Goal: Communication & Community: Answer question/provide support

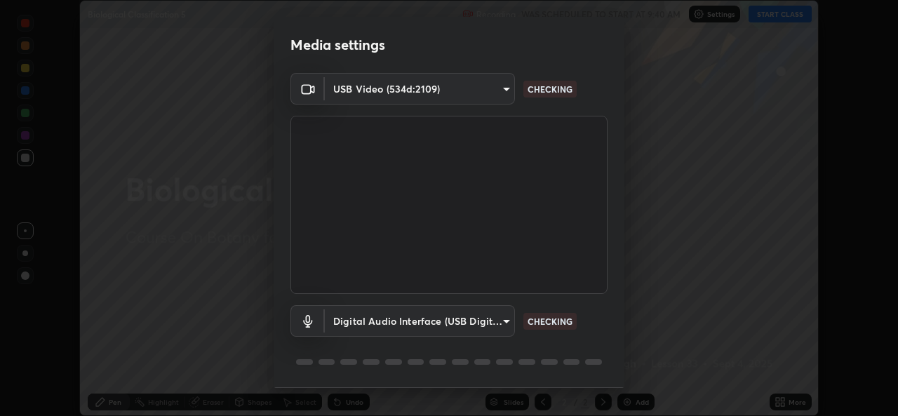
scroll to position [44, 0]
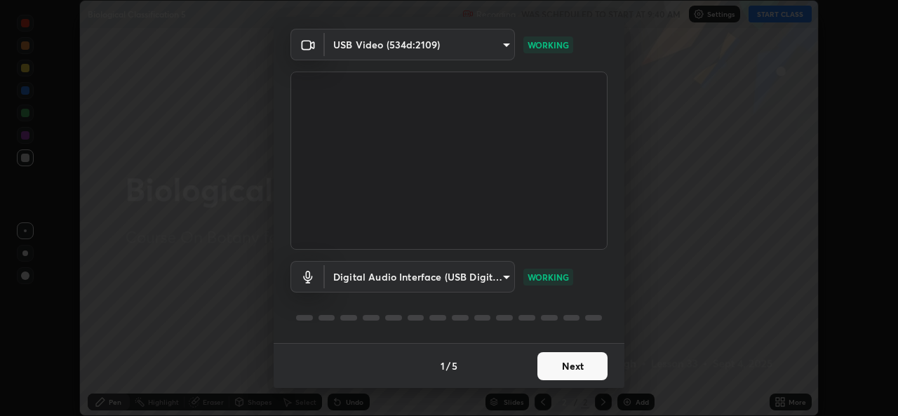
click at [555, 366] on button "Next" at bounding box center [572, 366] width 70 height 28
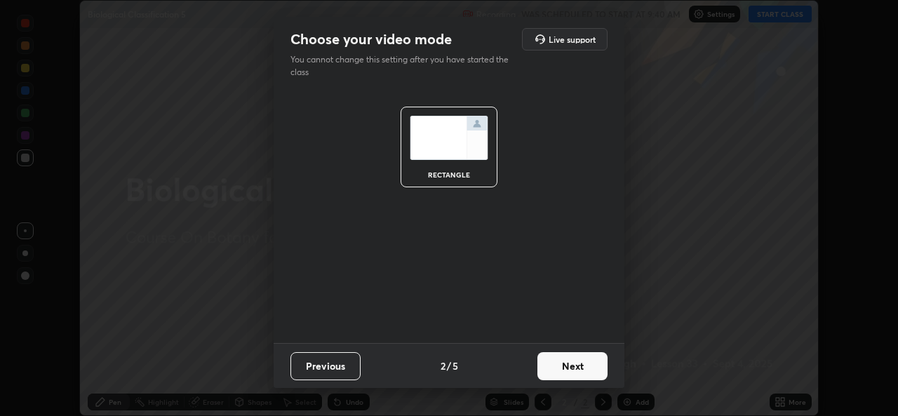
scroll to position [0, 0]
click at [565, 363] on button "Next" at bounding box center [572, 366] width 70 height 28
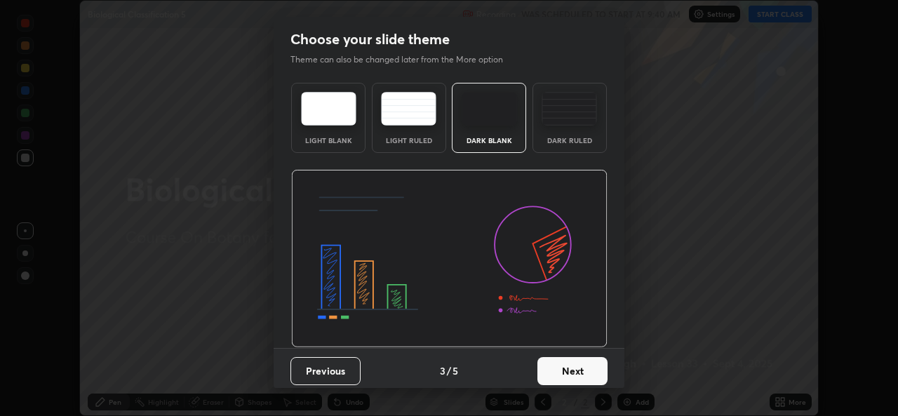
click at [549, 357] on button "Next" at bounding box center [572, 371] width 70 height 28
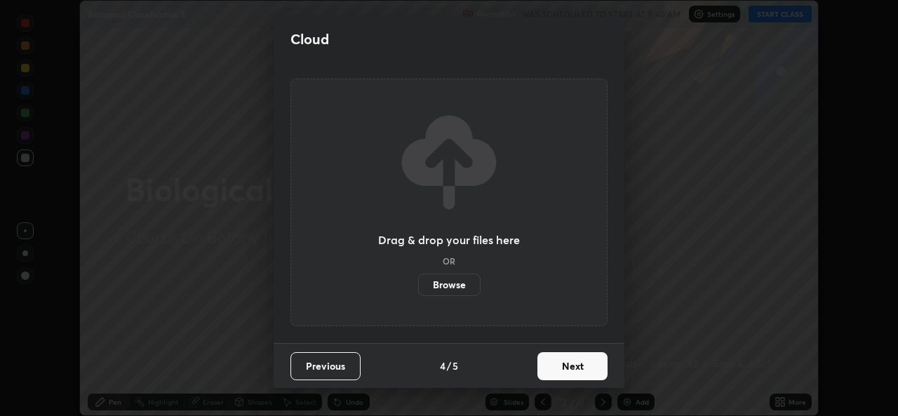
click at [548, 376] on button "Next" at bounding box center [572, 366] width 70 height 28
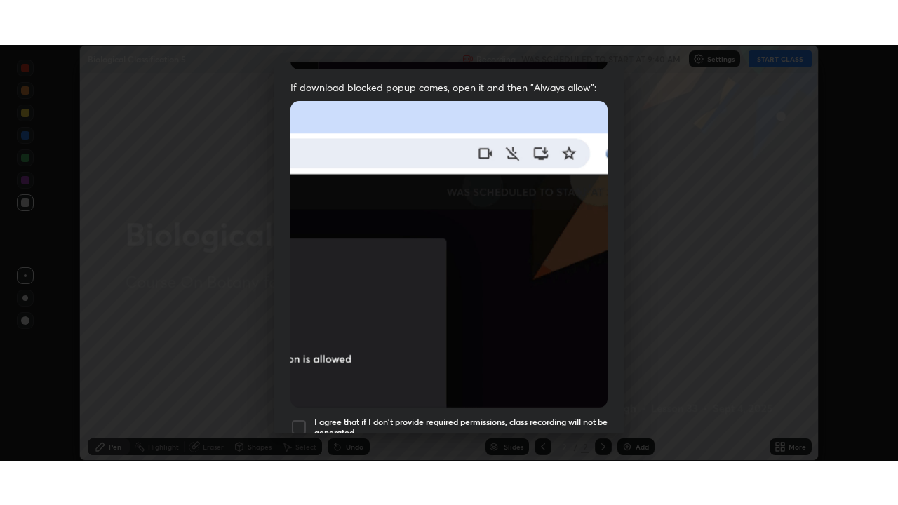
scroll to position [330, 0]
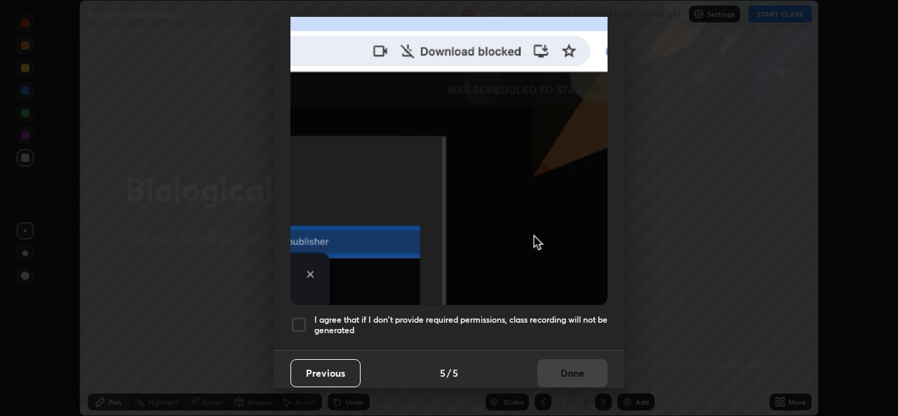
click at [422, 324] on h5 "I agree that if I don't provide required permissions, class recording will not …" at bounding box center [460, 325] width 293 height 22
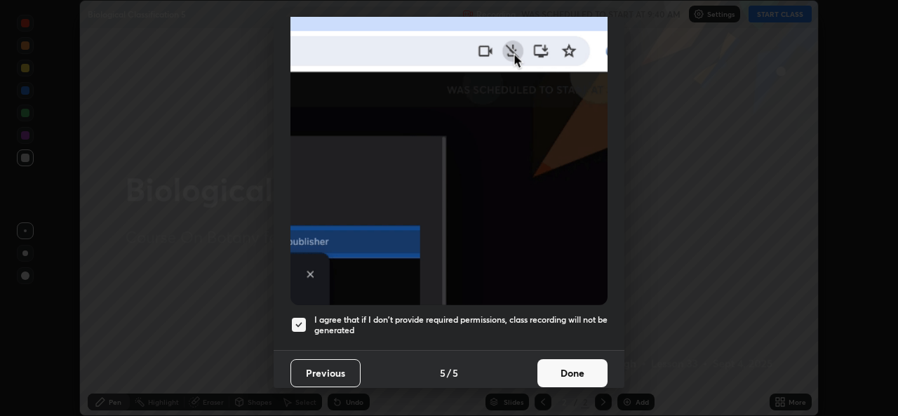
click at [582, 368] on button "Done" at bounding box center [572, 373] width 70 height 28
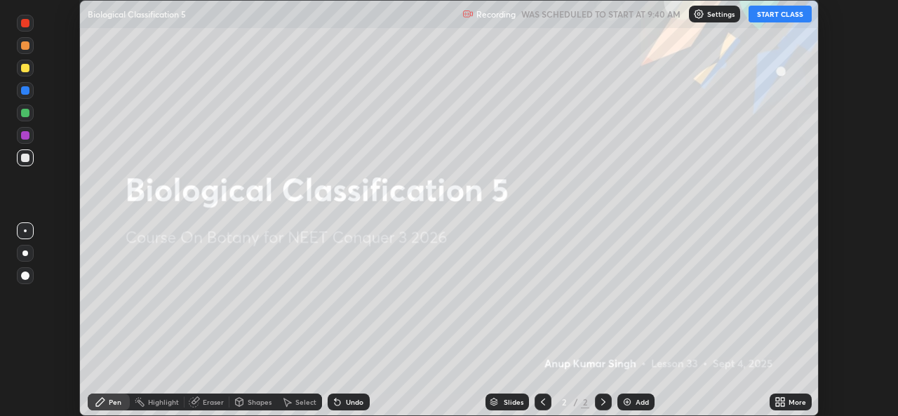
click at [777, 404] on icon at bounding box center [778, 405] width 4 height 4
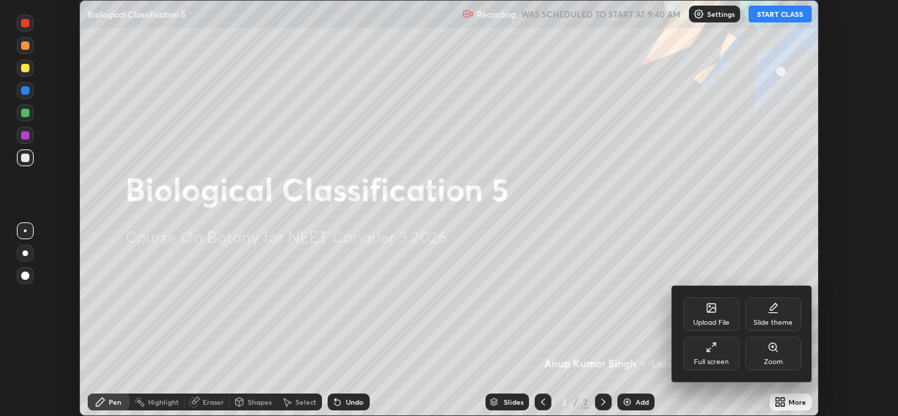
click at [728, 364] on div "Full screen" at bounding box center [711, 362] width 35 height 7
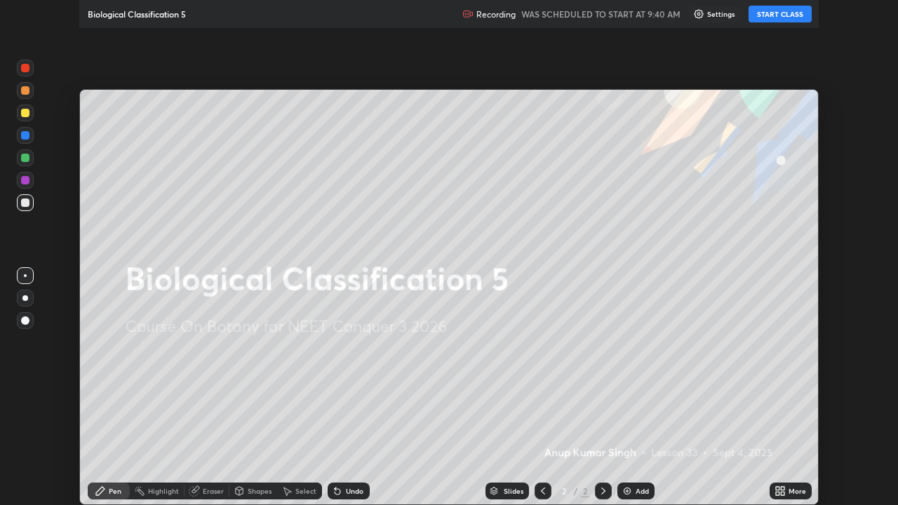
scroll to position [505, 898]
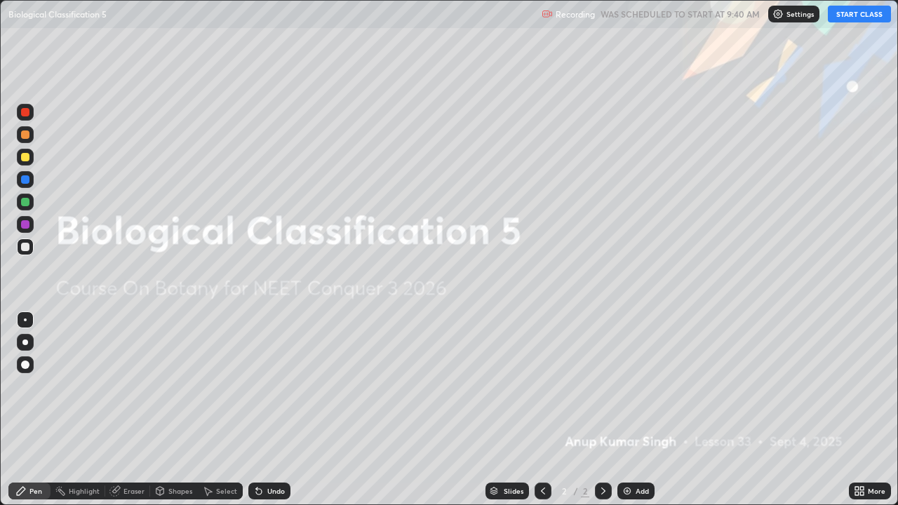
click at [849, 11] on button "START CLASS" at bounding box center [859, 14] width 63 height 17
click at [617, 415] on div "Add" at bounding box center [635, 491] width 37 height 17
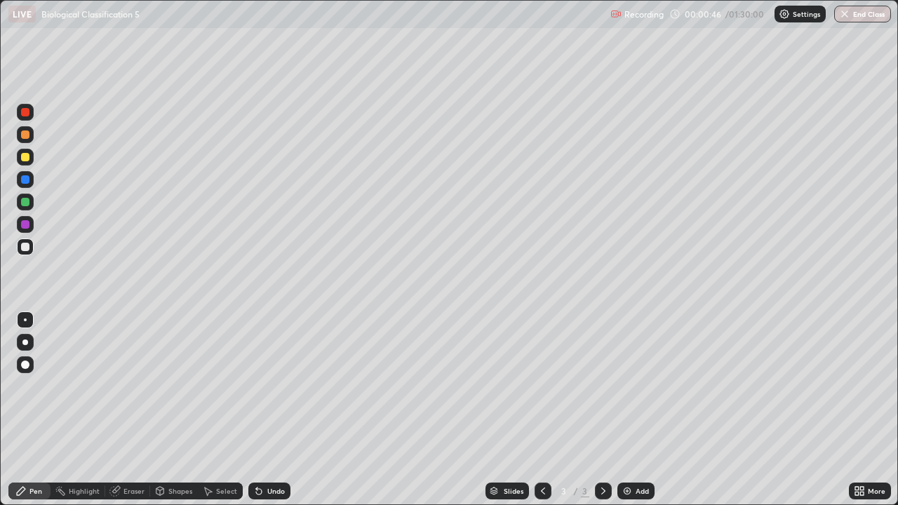
click at [22, 342] on div at bounding box center [25, 343] width 6 height 6
click at [185, 415] on div "Shapes" at bounding box center [180, 491] width 24 height 7
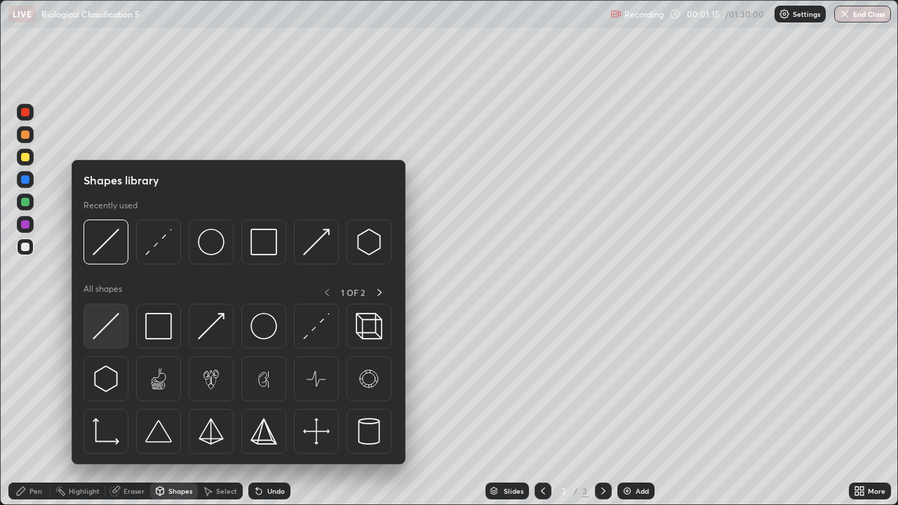
click at [119, 330] on img at bounding box center [106, 326] width 27 height 27
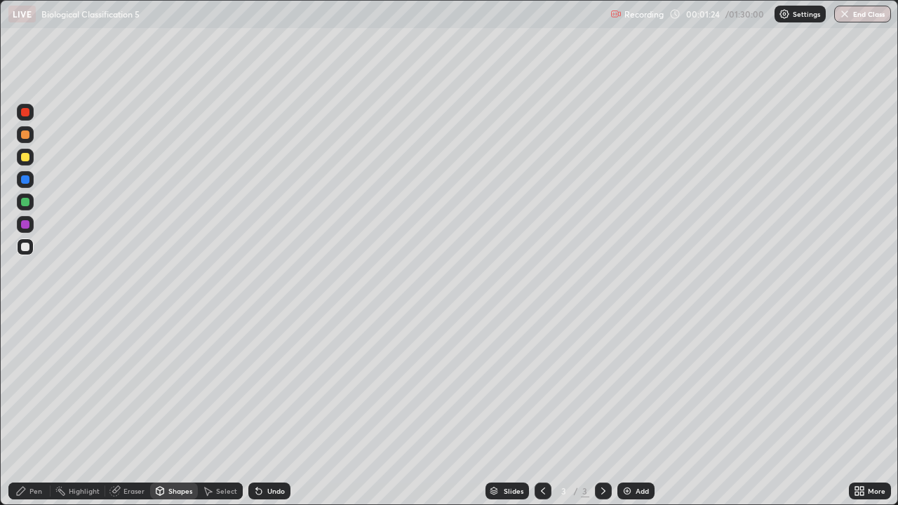
click at [791, 415] on div "Slides 3 / 3 Add" at bounding box center [569, 491] width 558 height 28
click at [23, 202] on div at bounding box center [25, 202] width 8 height 8
click at [27, 415] on div "Pen" at bounding box center [29, 491] width 42 height 17
click at [22, 225] on div at bounding box center [25, 224] width 8 height 8
click at [25, 245] on div at bounding box center [25, 247] width 8 height 8
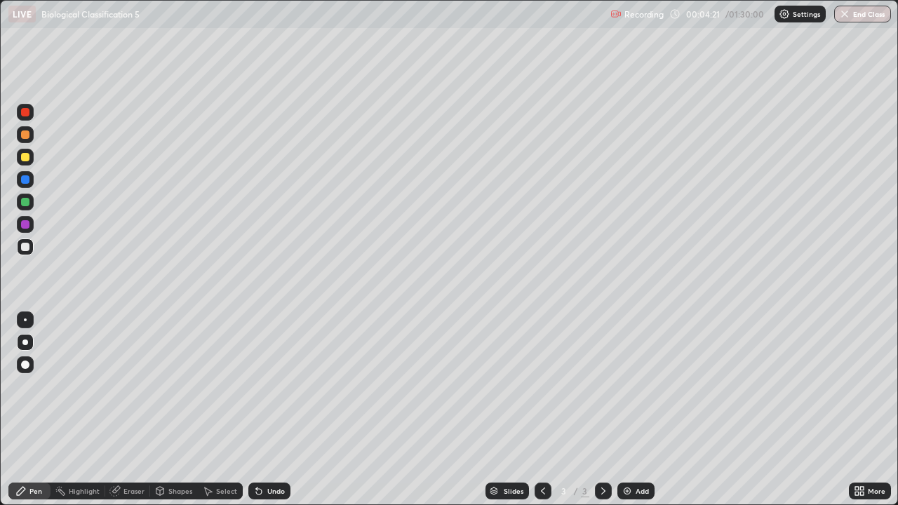
click at [27, 204] on div at bounding box center [25, 202] width 8 height 8
click at [634, 415] on div "Add" at bounding box center [635, 491] width 37 height 17
click at [542, 415] on icon at bounding box center [542, 490] width 11 height 11
click at [600, 415] on icon at bounding box center [603, 490] width 11 height 11
click at [25, 320] on div at bounding box center [25, 320] width 3 height 3
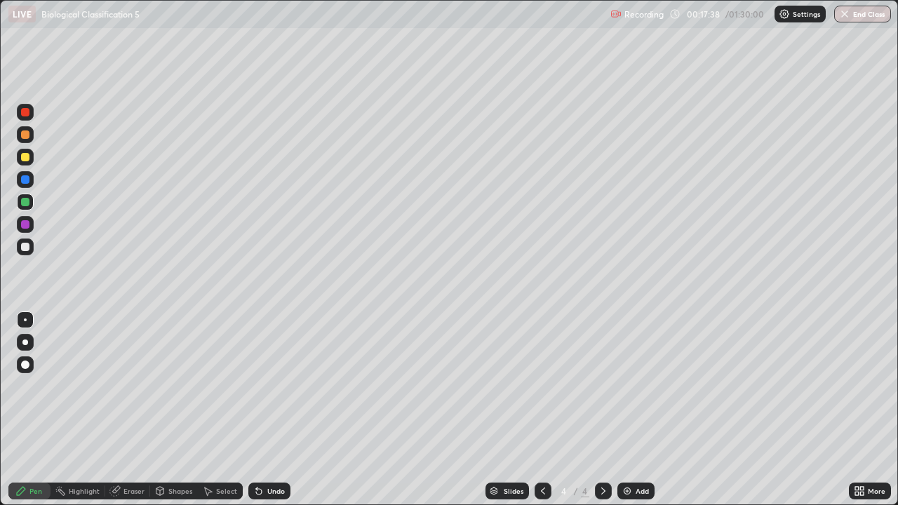
click at [170, 415] on div "Shapes" at bounding box center [180, 491] width 24 height 7
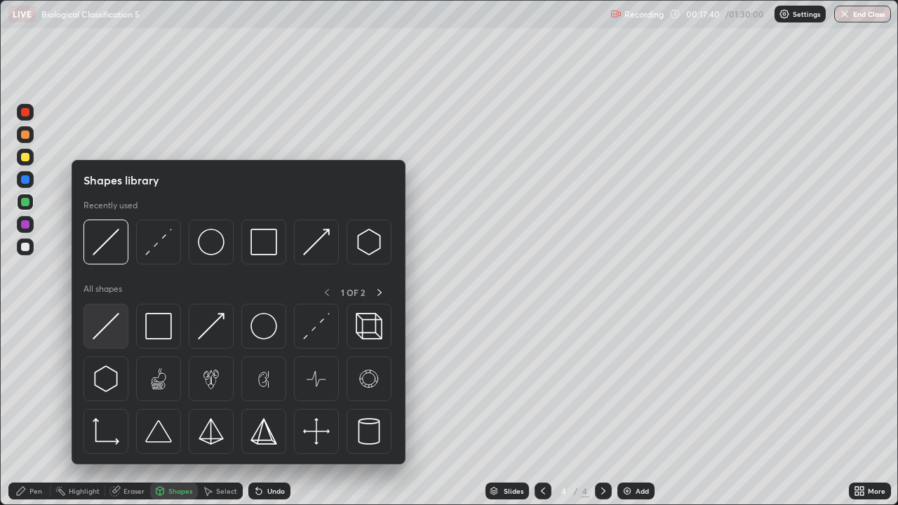
click at [110, 337] on img at bounding box center [106, 326] width 27 height 27
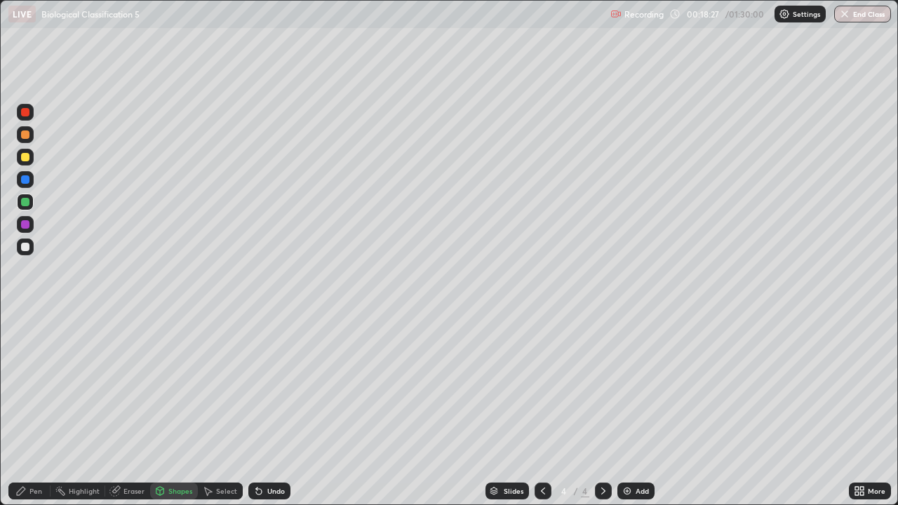
click at [860, 415] on icon at bounding box center [862, 489] width 4 height 4
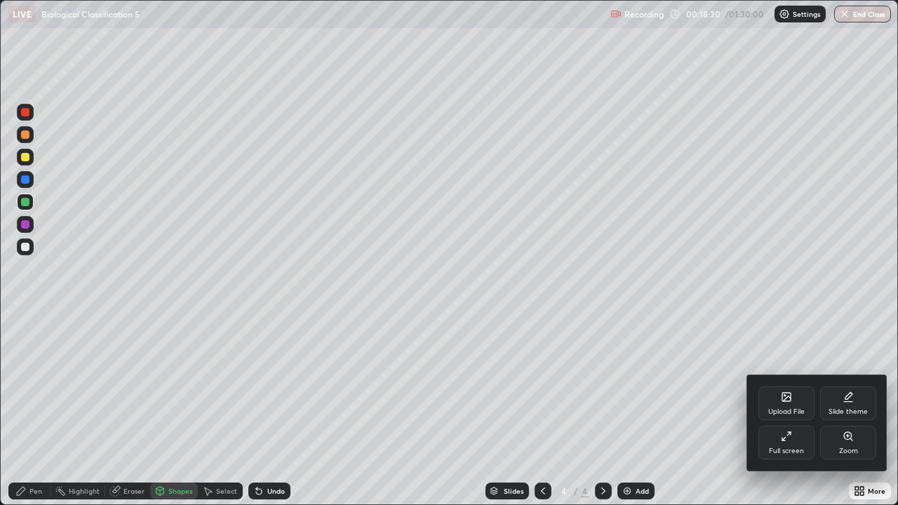
click at [840, 408] on div "Slide theme" at bounding box center [848, 411] width 39 height 7
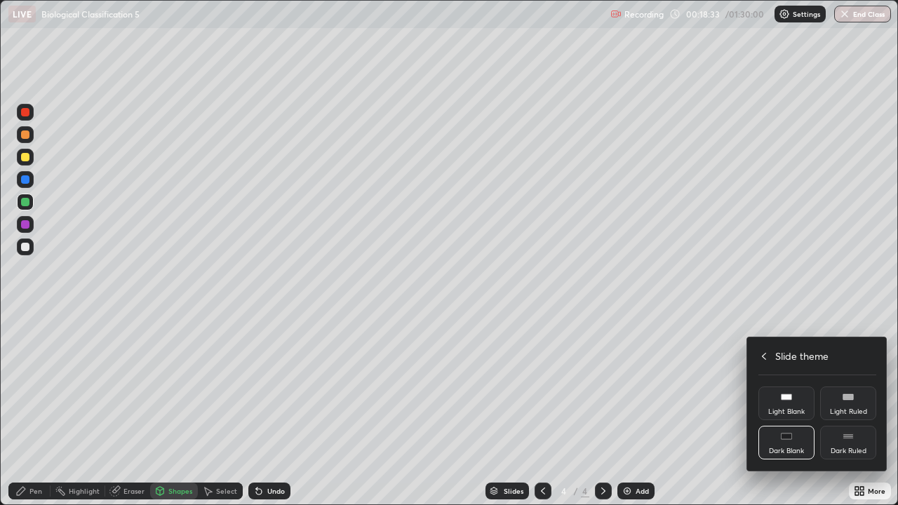
click at [842, 401] on div "Light Ruled" at bounding box center [848, 404] width 56 height 34
click at [840, 399] on div "Light Ruled" at bounding box center [848, 404] width 56 height 34
click at [787, 415] on div "Dark Blank" at bounding box center [786, 443] width 56 height 34
click at [848, 415] on div "Dark Ruled" at bounding box center [848, 443] width 56 height 34
click at [627, 415] on div at bounding box center [449, 252] width 898 height 505
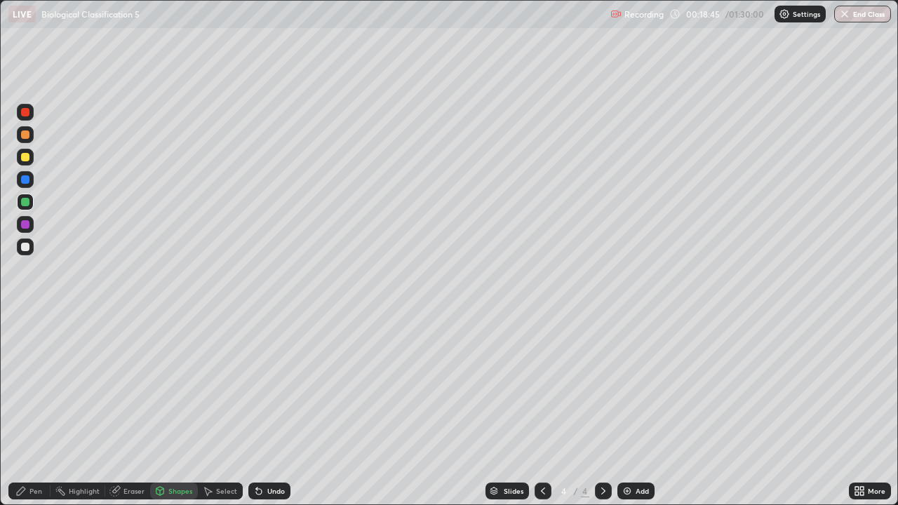
click at [629, 415] on img at bounding box center [627, 490] width 11 height 11
click at [29, 415] on div "Pen" at bounding box center [29, 491] width 42 height 17
click at [20, 159] on div at bounding box center [25, 157] width 17 height 17
click at [24, 250] on div at bounding box center [25, 247] width 8 height 8
click at [41, 70] on div "Erase all" at bounding box center [25, 252] width 34 height 449
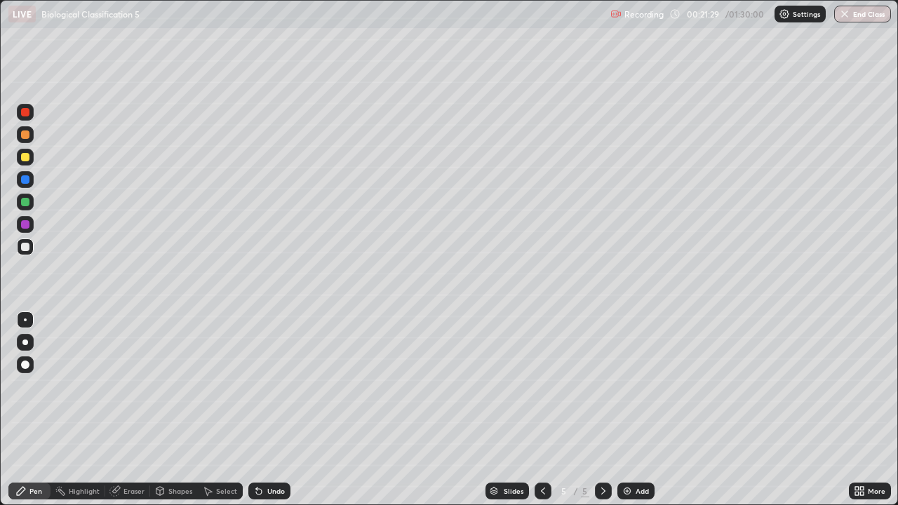
click at [22, 363] on div at bounding box center [25, 365] width 8 height 8
click at [23, 319] on div at bounding box center [25, 320] width 17 height 17
click at [267, 415] on div "Undo" at bounding box center [276, 491] width 18 height 7
click at [129, 415] on div "Eraser" at bounding box center [133, 491] width 21 height 7
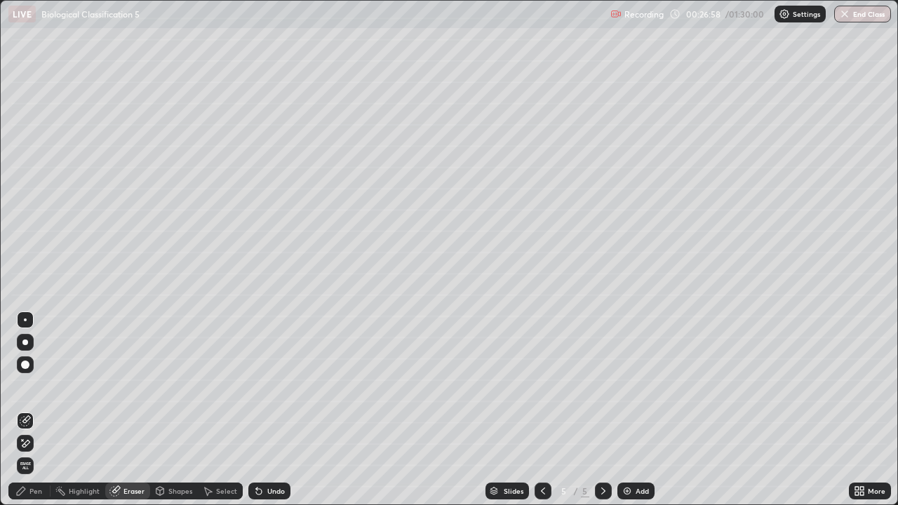
click at [36, 415] on div "Pen" at bounding box center [35, 491] width 13 height 7
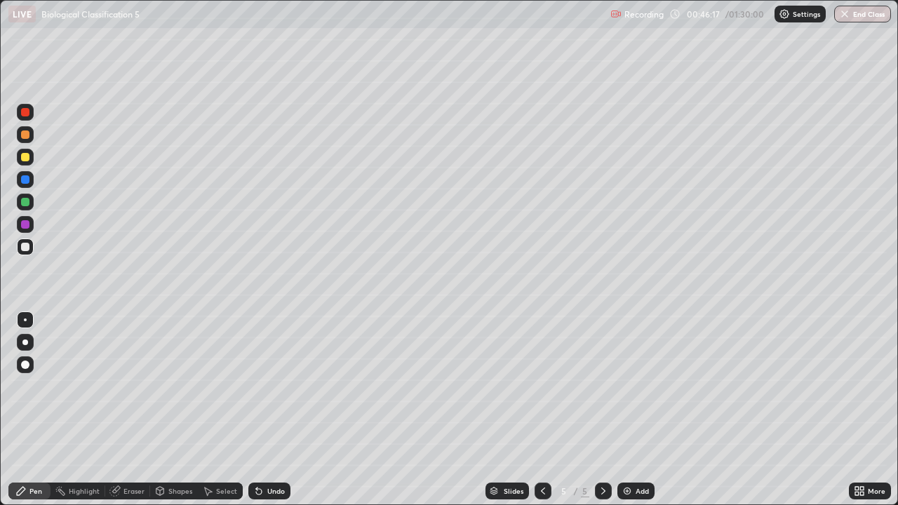
click at [858, 415] on icon at bounding box center [857, 494] width 4 height 4
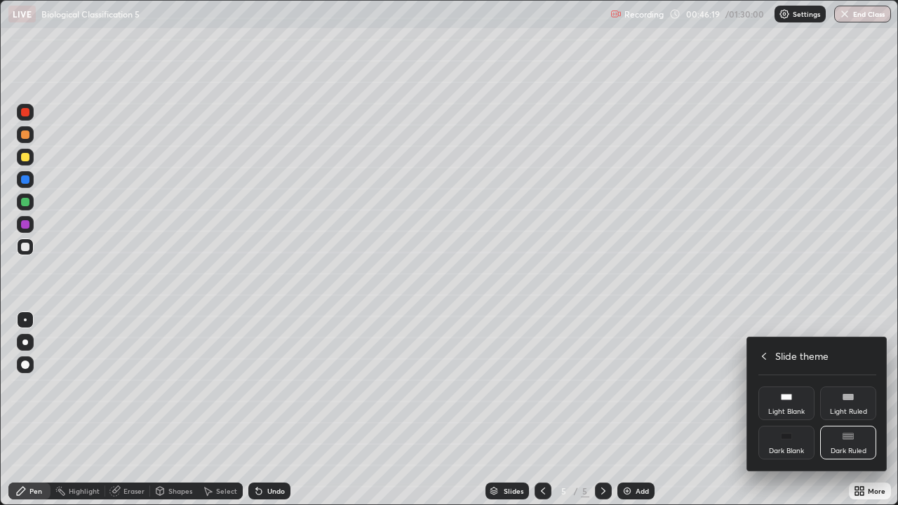
click at [782, 415] on div "Dark Blank" at bounding box center [786, 443] width 56 height 34
click at [633, 415] on div at bounding box center [449, 252] width 898 height 505
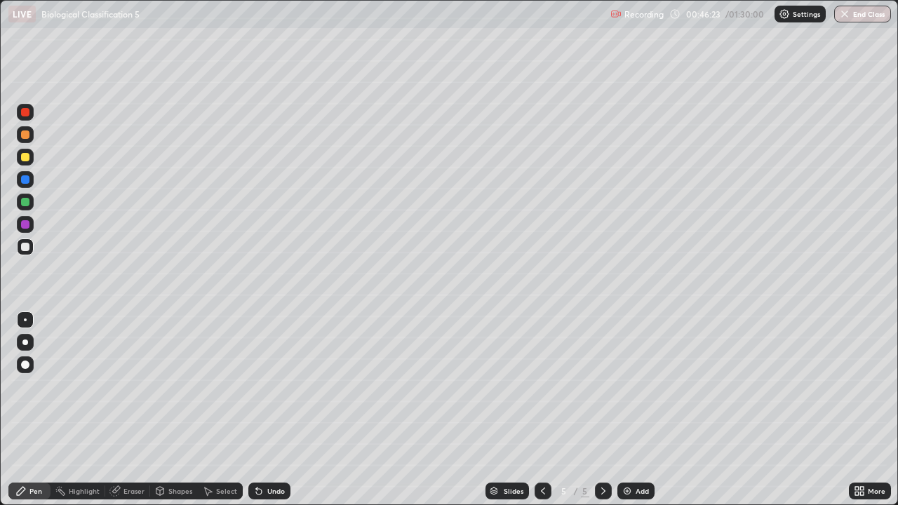
click at [636, 415] on div "Add" at bounding box center [642, 491] width 13 height 7
click at [25, 339] on div at bounding box center [25, 342] width 17 height 17
click at [25, 320] on div at bounding box center [25, 320] width 3 height 3
click at [129, 415] on div "Eraser" at bounding box center [133, 491] width 21 height 7
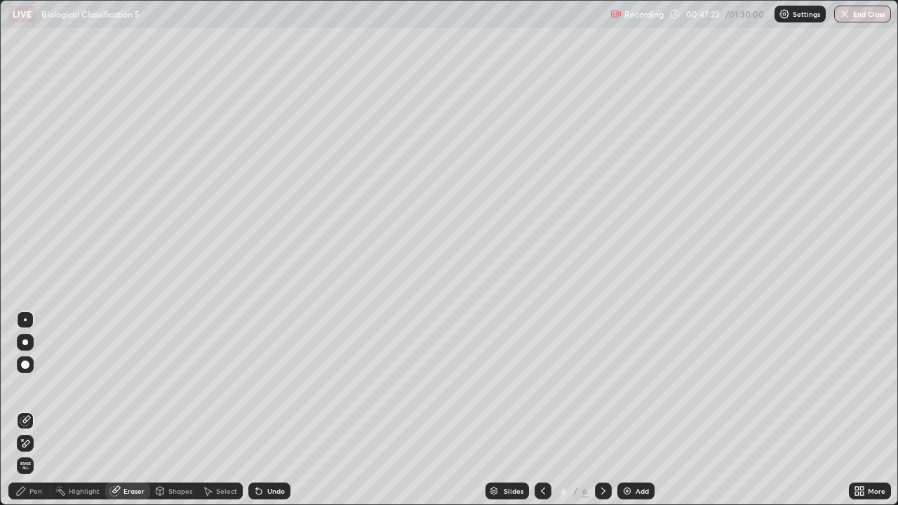
click at [41, 415] on div "Pen" at bounding box center [35, 491] width 13 height 7
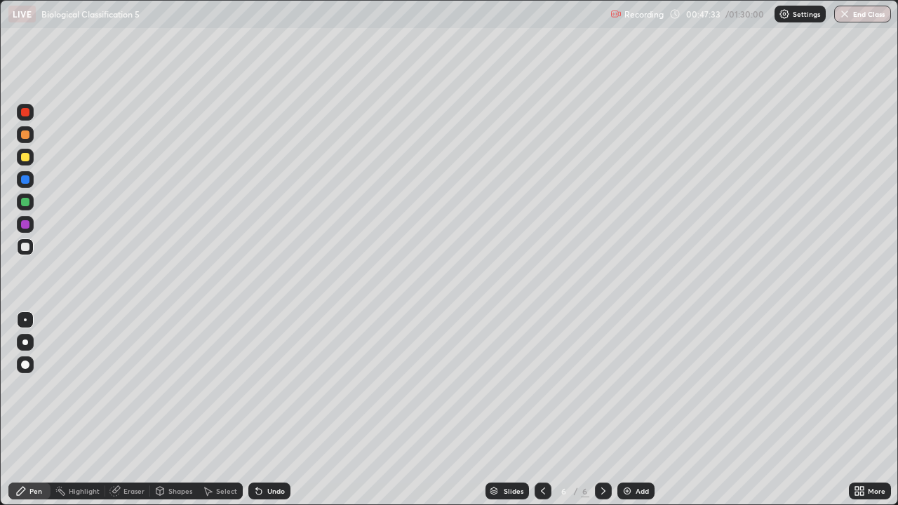
click at [25, 203] on div at bounding box center [25, 202] width 8 height 8
click at [25, 343] on div at bounding box center [25, 343] width 6 height 6
click at [23, 363] on div at bounding box center [25, 365] width 8 height 8
click at [20, 116] on div at bounding box center [25, 112] width 17 height 17
click at [22, 243] on div at bounding box center [25, 247] width 8 height 8
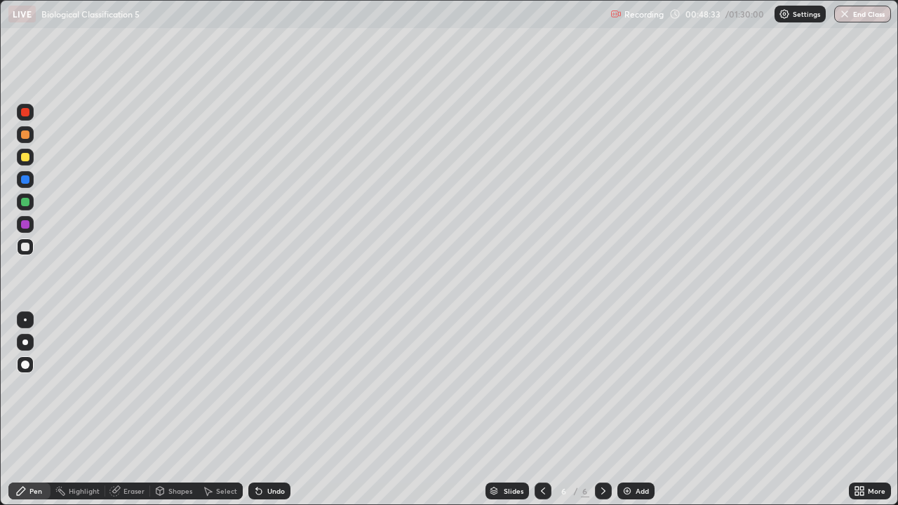
click at [25, 320] on div at bounding box center [25, 320] width 3 height 3
click at [270, 415] on div "Undo" at bounding box center [276, 491] width 18 height 7
click at [269, 415] on div "Undo" at bounding box center [276, 491] width 18 height 7
click at [270, 415] on div "Undo" at bounding box center [267, 491] width 48 height 28
click at [268, 415] on div "Undo" at bounding box center [267, 491] width 48 height 28
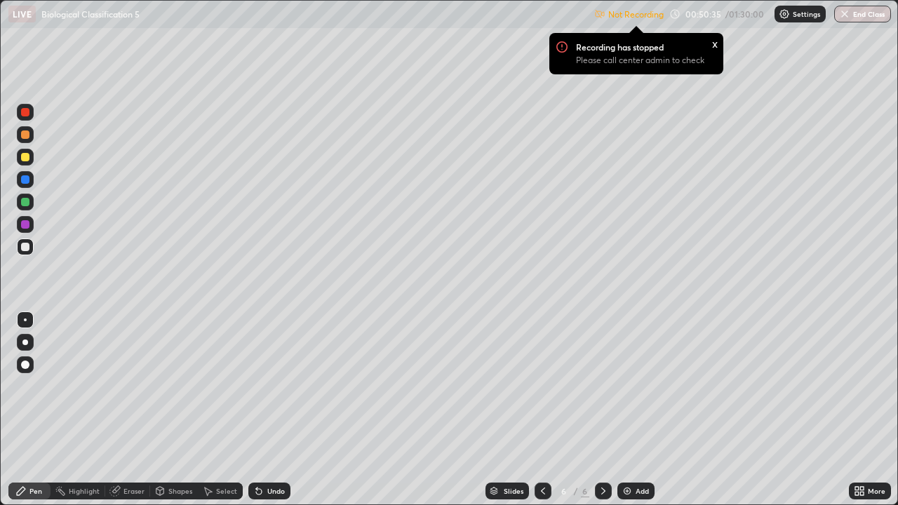
click at [676, 16] on div "Not Recording Recording has stopped Please call center admin to check x 00:50:3…" at bounding box center [742, 14] width 297 height 27
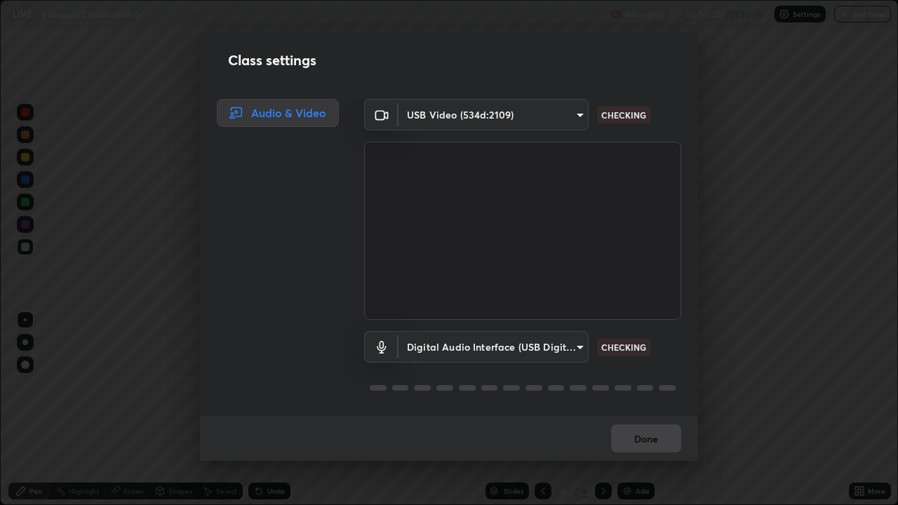
click at [572, 114] on body "Erase all LIVE Biological Classification 5 Recording 00:50:38 / 01:30:00 Settin…" at bounding box center [449, 252] width 898 height 505
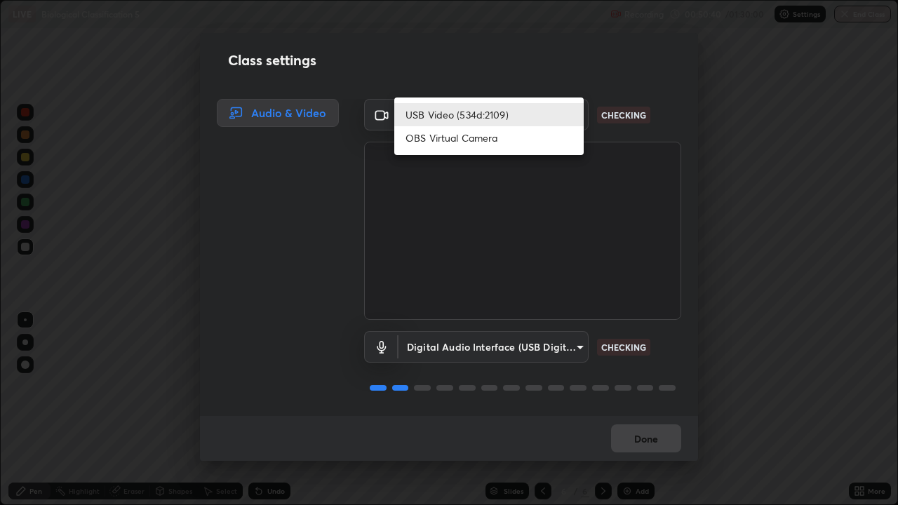
click at [562, 114] on li "USB Video (534d:2109)" at bounding box center [488, 114] width 189 height 23
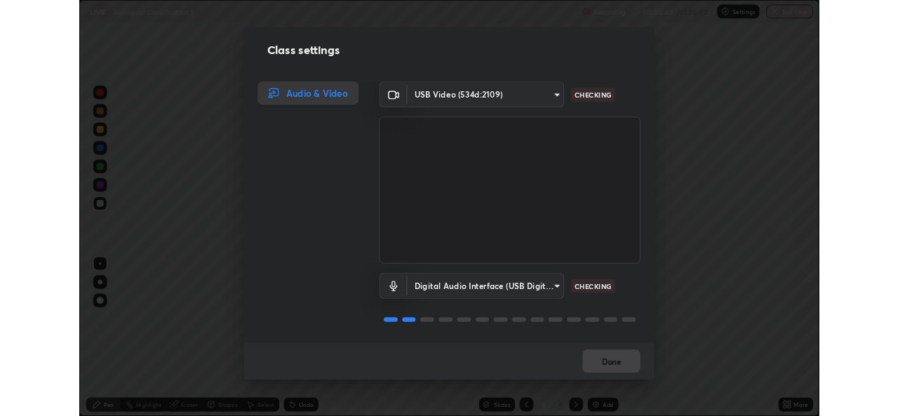
scroll to position [1, 0]
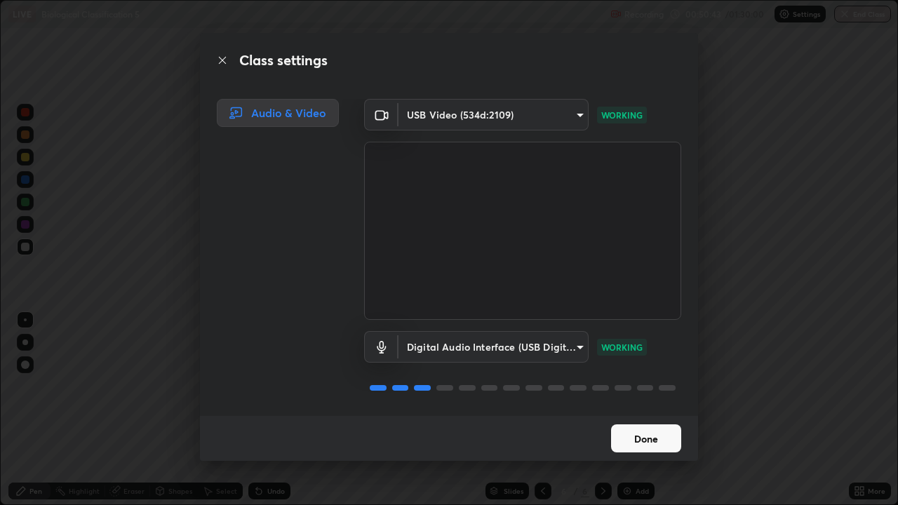
click at [645, 415] on button "Done" at bounding box center [646, 438] width 70 height 28
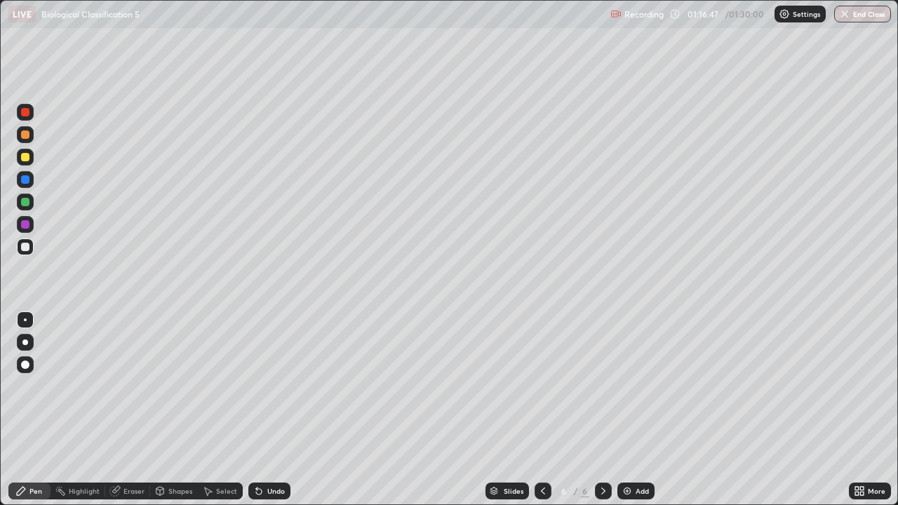
click at [32, 415] on div "Pen" at bounding box center [29, 491] width 42 height 28
click at [25, 372] on div at bounding box center [25, 364] width 17 height 17
click at [25, 201] on div at bounding box center [25, 202] width 8 height 8
click at [25, 320] on div at bounding box center [25, 320] width 3 height 3
click at [25, 159] on div at bounding box center [25, 157] width 8 height 8
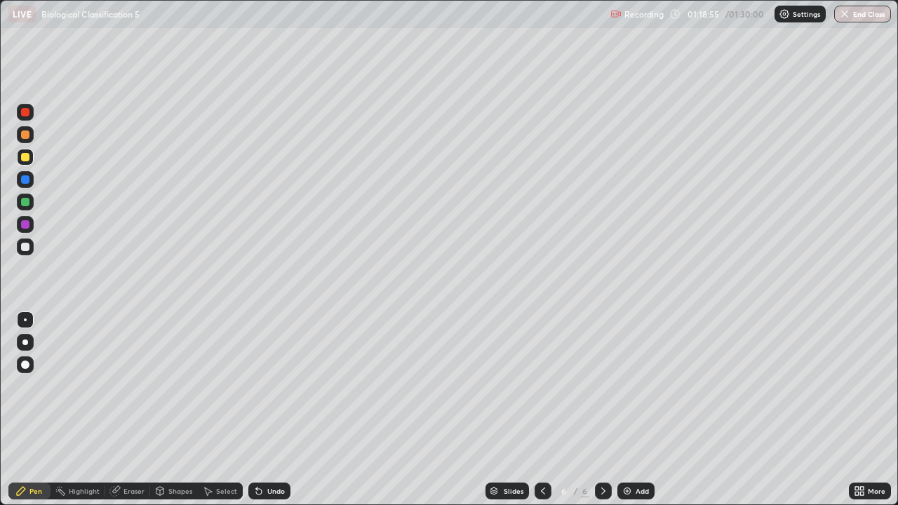
click at [28, 248] on div at bounding box center [25, 247] width 8 height 8
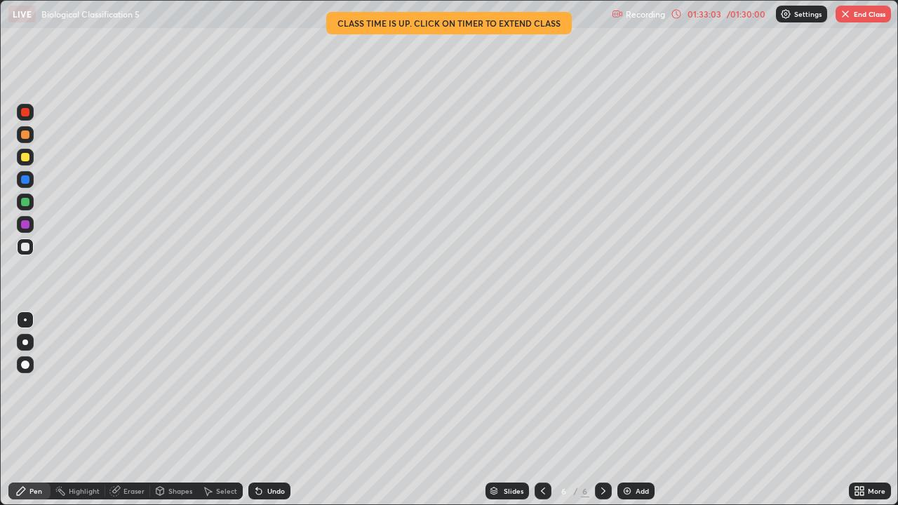
click at [852, 11] on button "End Class" at bounding box center [863, 14] width 55 height 17
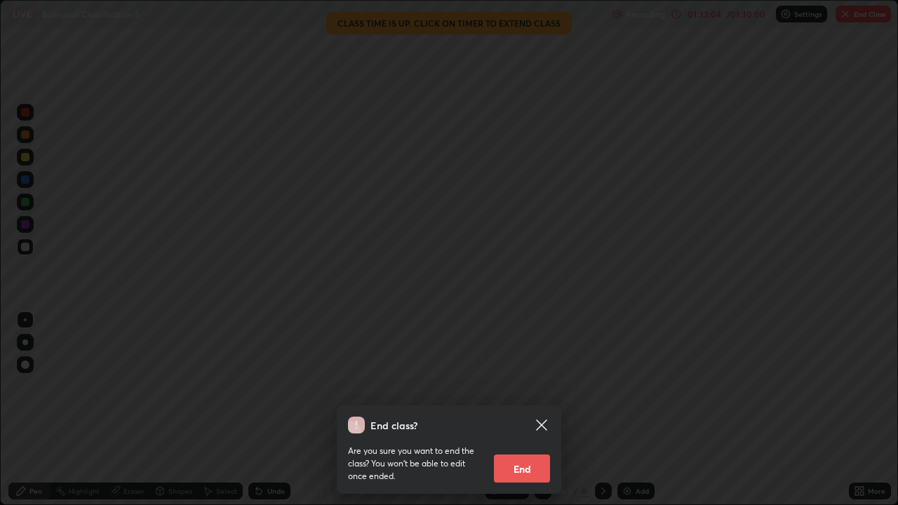
click at [518, 415] on button "End" at bounding box center [522, 469] width 56 height 28
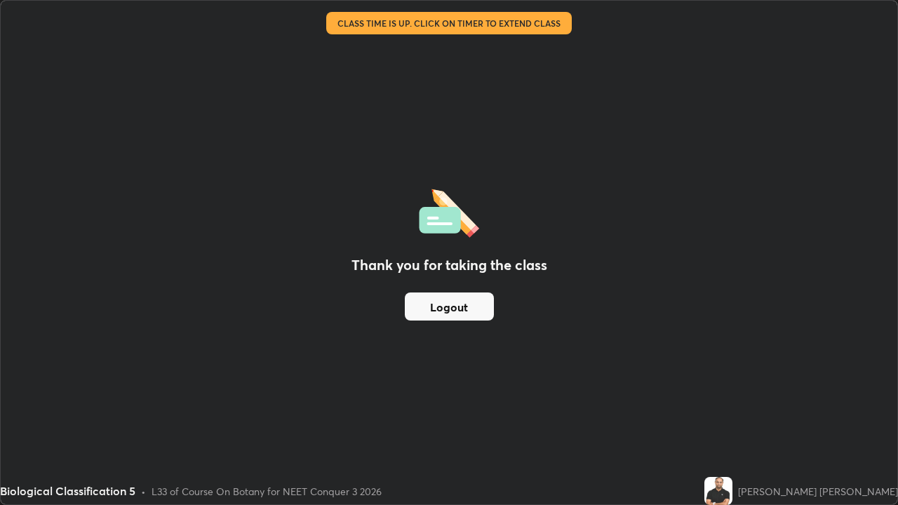
click at [448, 307] on button "Logout" at bounding box center [449, 307] width 89 height 28
click at [443, 314] on button "Logout" at bounding box center [449, 307] width 89 height 28
click at [448, 314] on button "Logout" at bounding box center [449, 307] width 89 height 28
click at [451, 317] on button "Logout" at bounding box center [449, 307] width 89 height 28
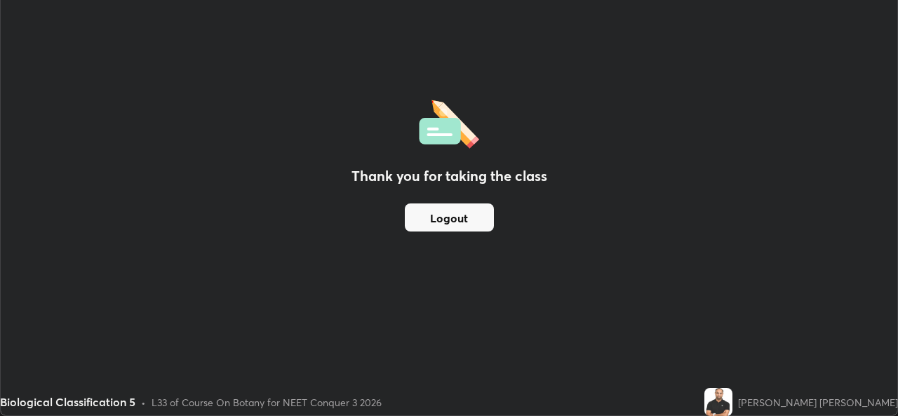
scroll to position [69742, 69260]
